Goal: Check status: Check status

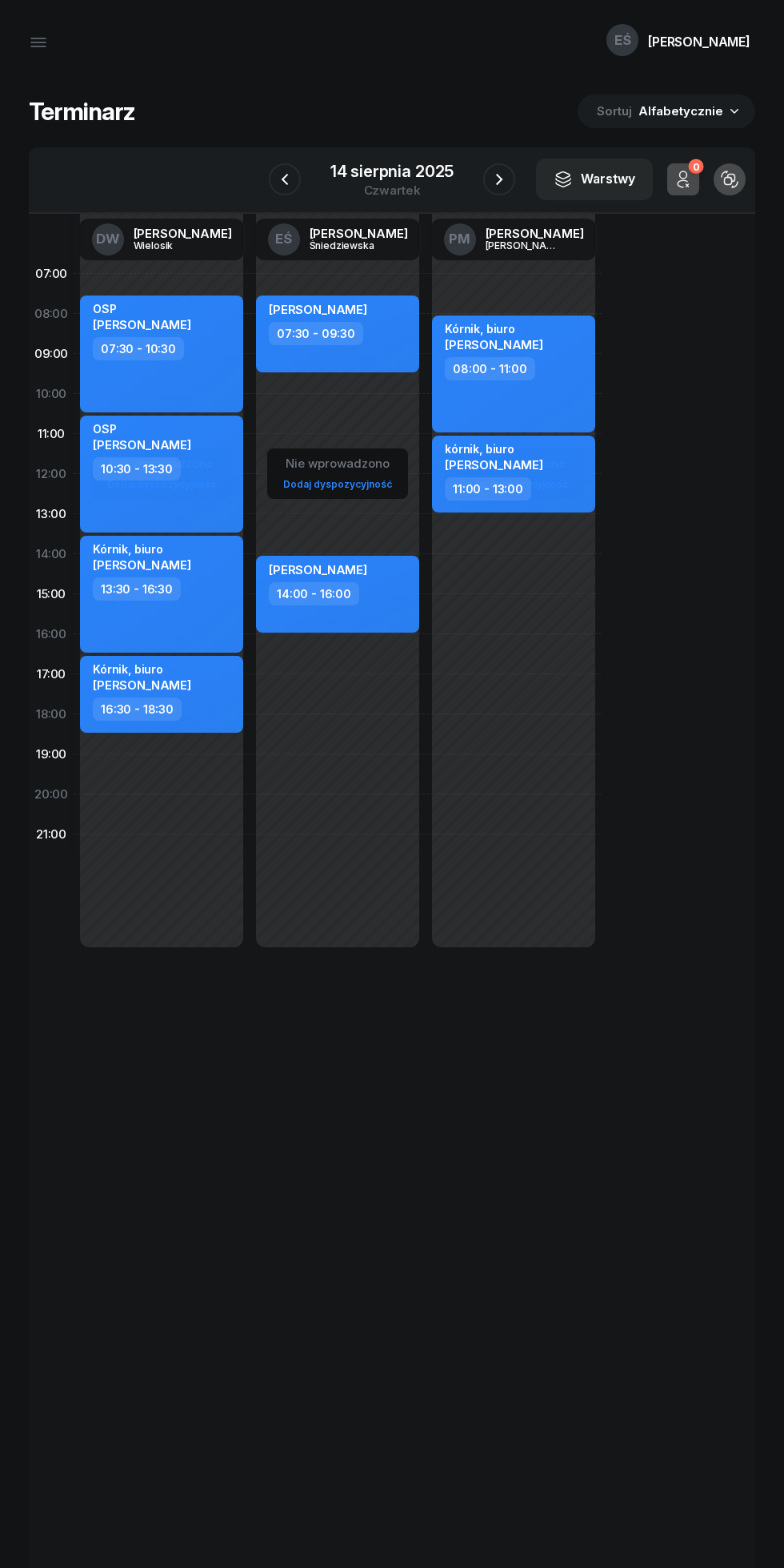
click at [498, 179] on icon "button" at bounding box center [499, 179] width 20 height 20
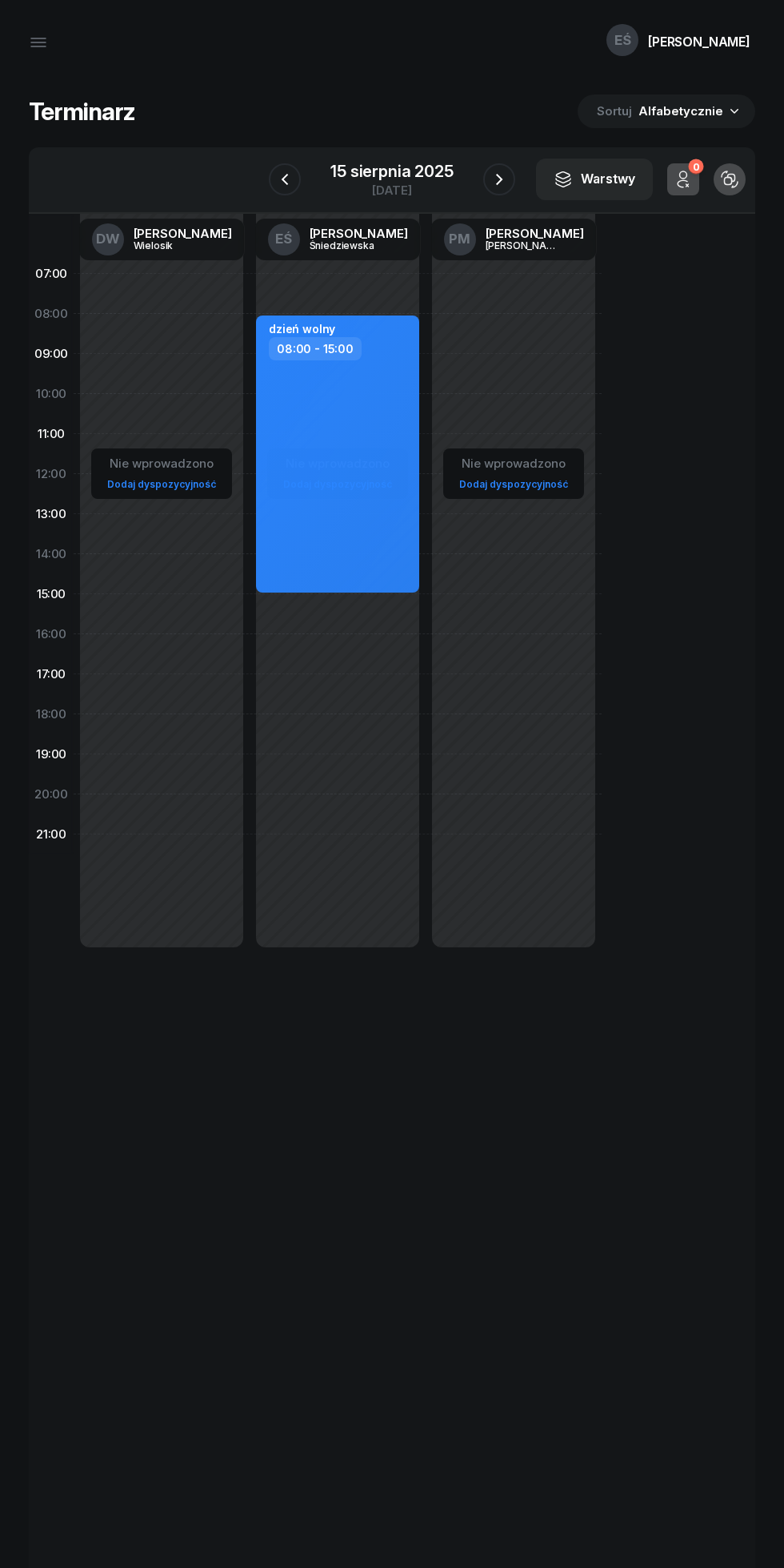
click at [499, 182] on icon "button" at bounding box center [498, 179] width 6 height 12
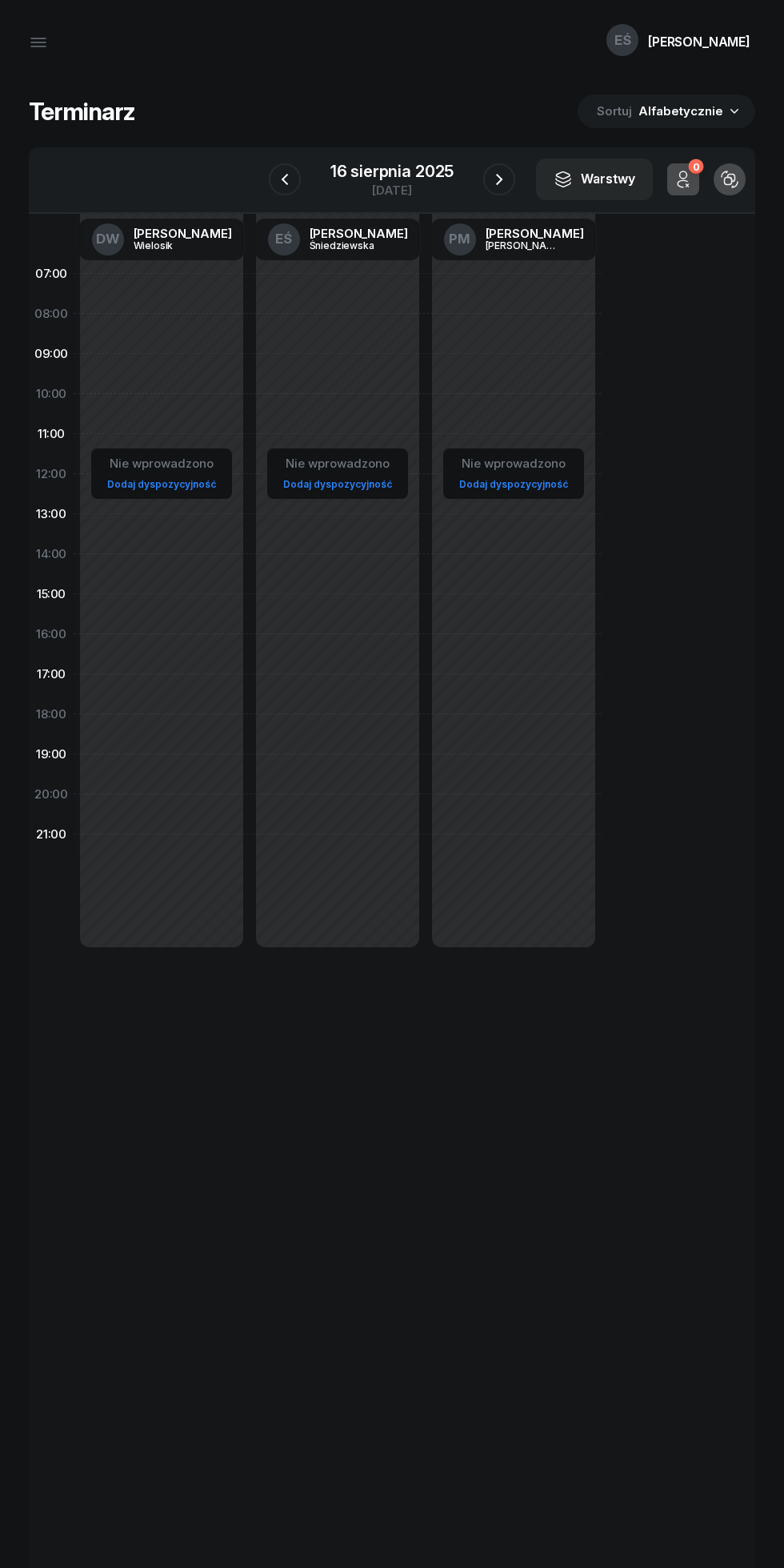
click at [500, 179] on icon "button" at bounding box center [498, 179] width 6 height 12
click at [499, 179] on icon "button" at bounding box center [499, 179] width 20 height 20
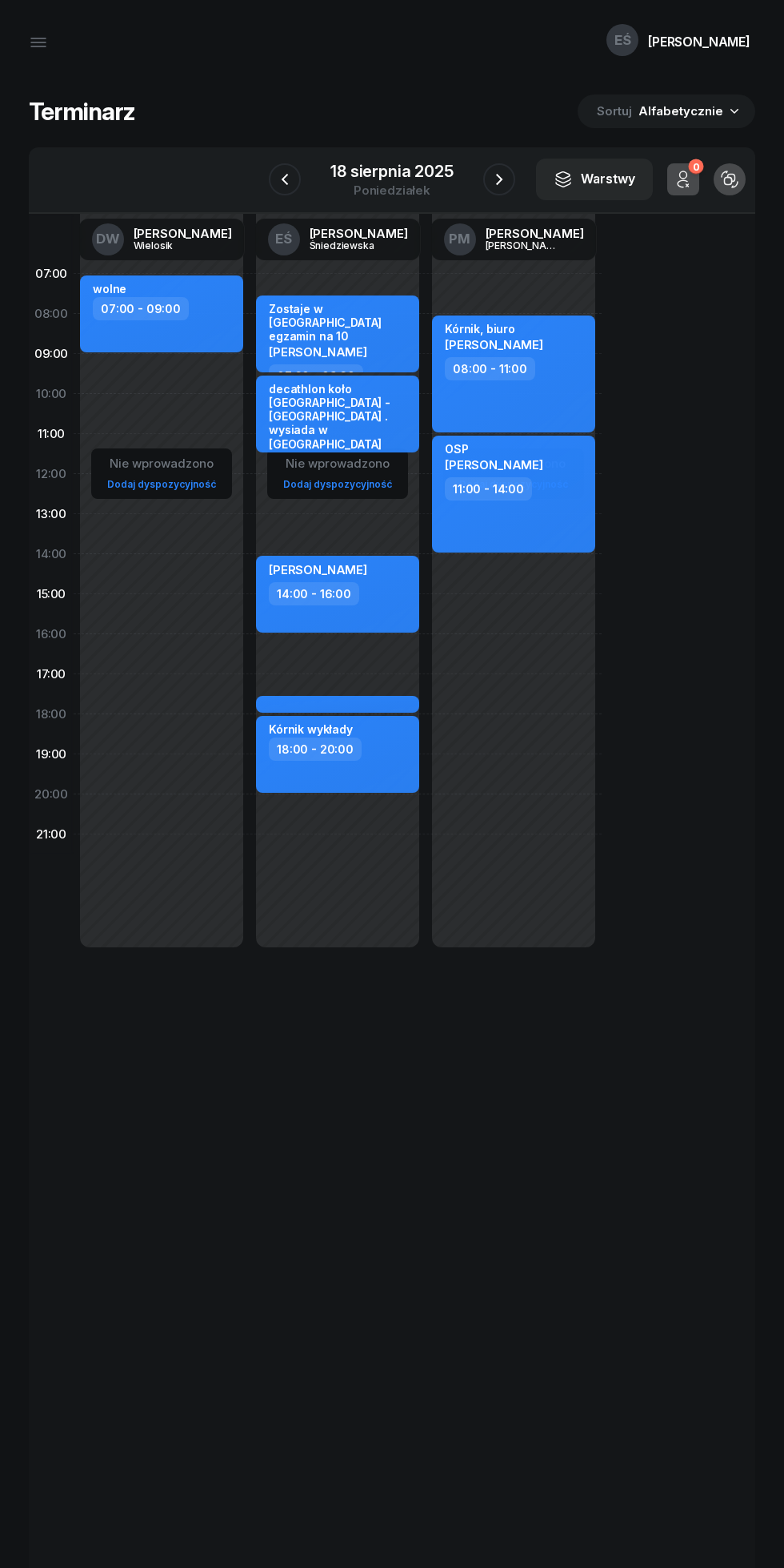
click at [468, 170] on div "[DATE]" at bounding box center [392, 179] width 163 height 45
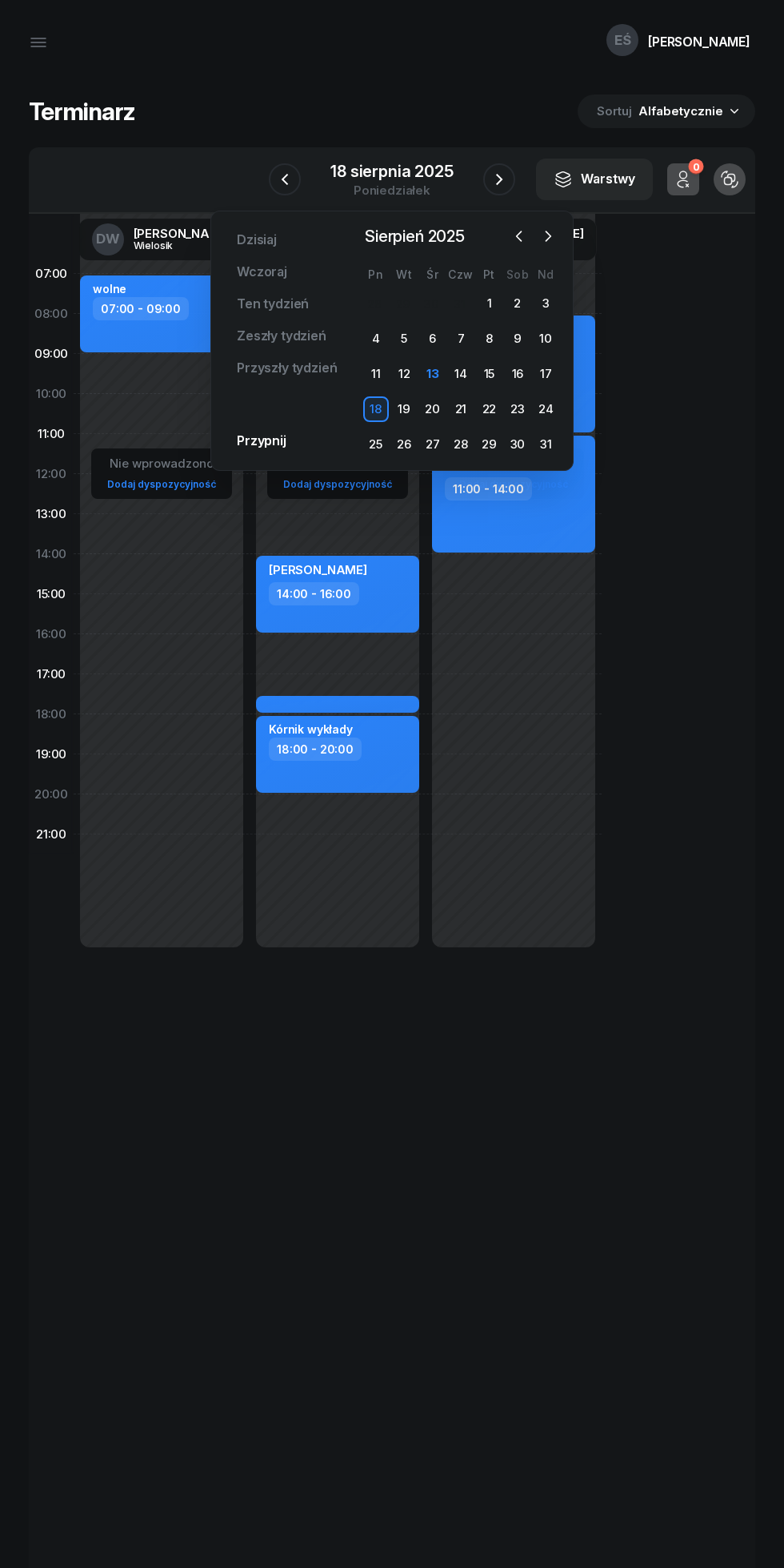
click at [413, 416] on div "19" at bounding box center [404, 409] width 26 height 26
